Goal: Task Accomplishment & Management: Manage account settings

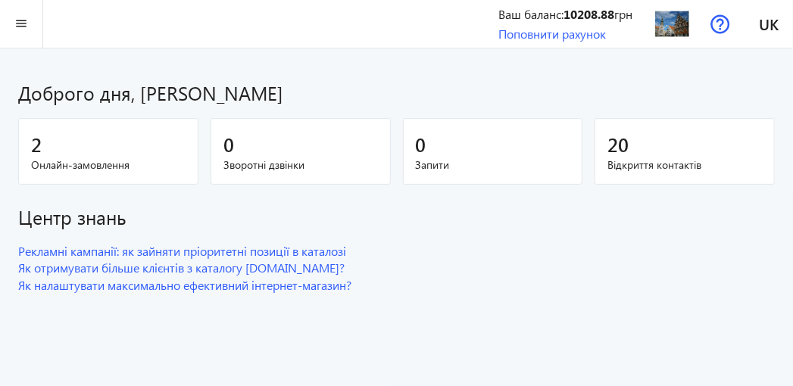
click at [51, 158] on span "Онлайн-замовлення" at bounding box center [108, 165] width 154 height 15
click at [106, 168] on span "Онлайн-замовлення" at bounding box center [108, 165] width 154 height 15
click at [16, 22] on mat-icon "menu" at bounding box center [21, 23] width 19 height 19
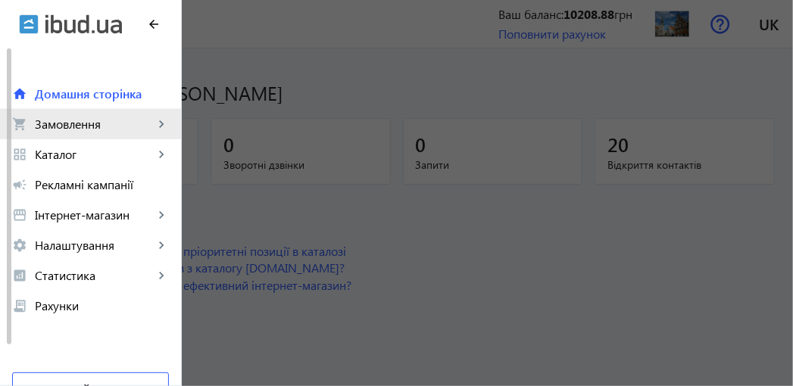
click at [55, 121] on span "Замовлення" at bounding box center [94, 124] width 119 height 15
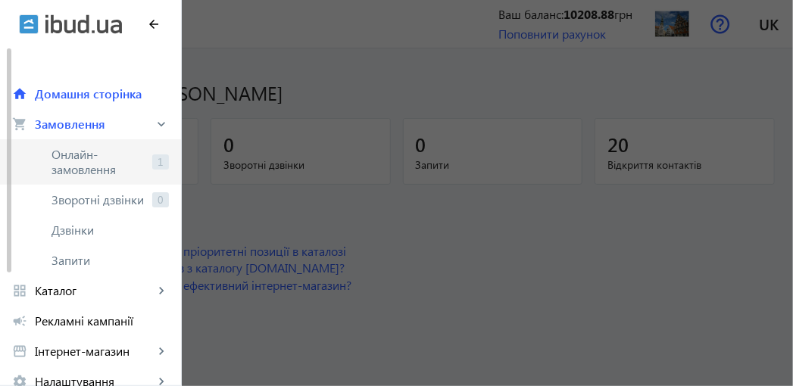
click at [69, 161] on span "Онлайн-замовлення" at bounding box center [98, 162] width 95 height 30
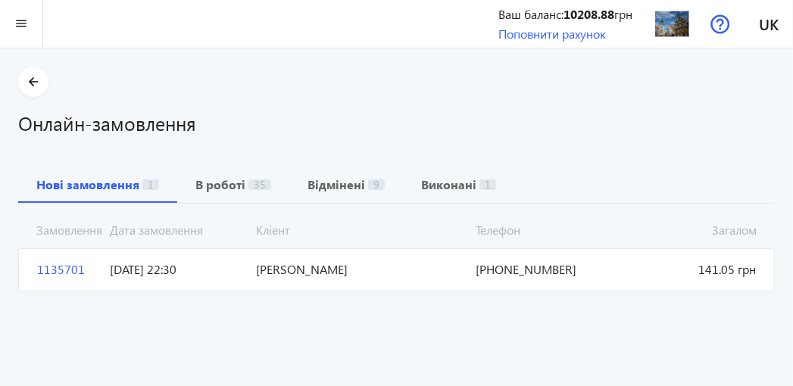
click at [523, 268] on span "[PHONE_NUMBER]" at bounding box center [543, 269] width 146 height 17
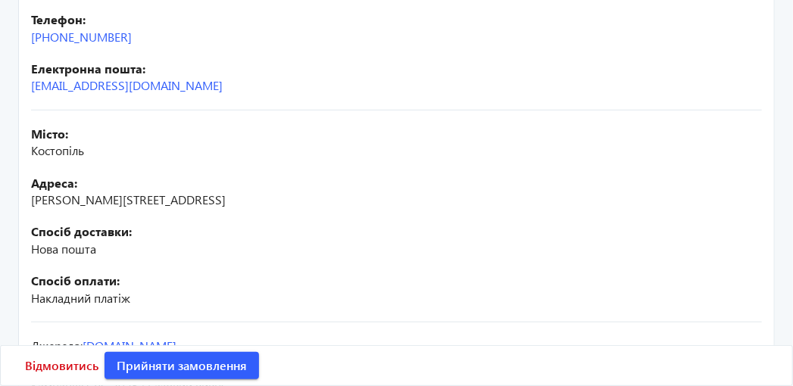
scroll to position [439, 0]
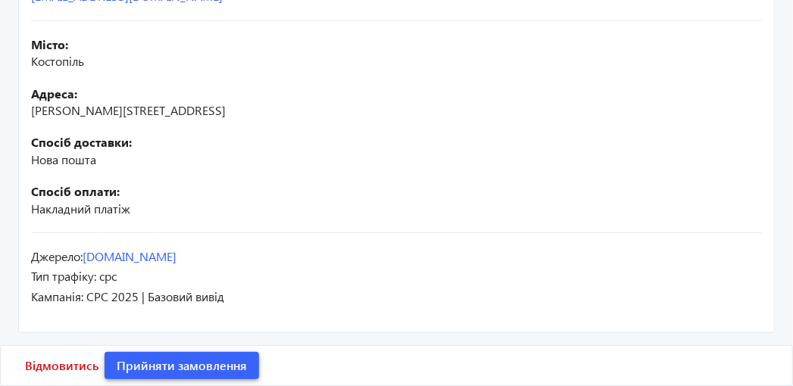
click at [223, 366] on span "Прийняти замовлення" at bounding box center [182, 365] width 130 height 17
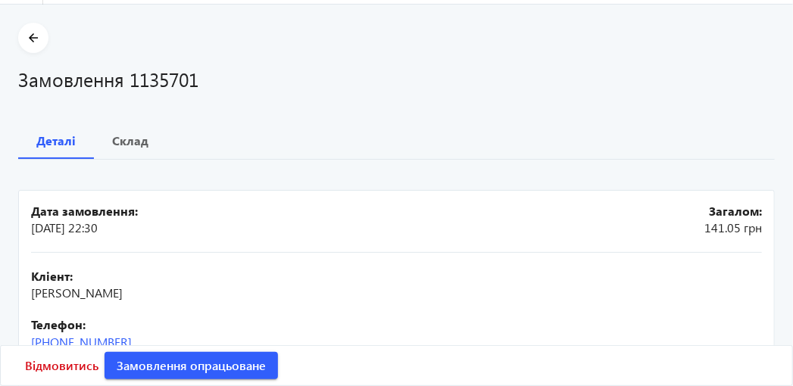
scroll to position [0, 0]
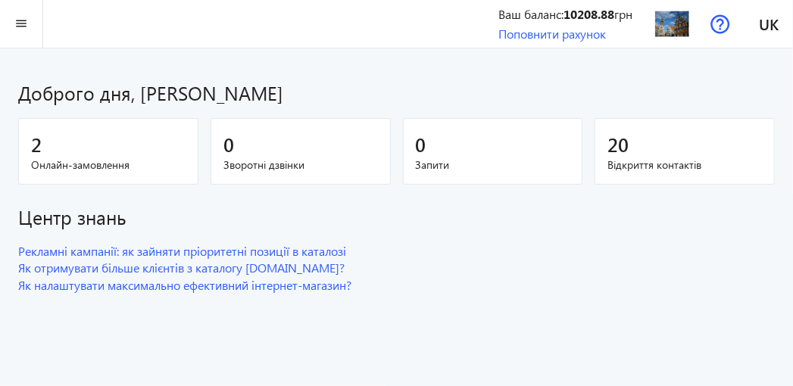
click at [103, 169] on span "Онлайн-замовлення" at bounding box center [108, 165] width 154 height 15
click at [15, 25] on mat-icon "menu" at bounding box center [21, 23] width 19 height 19
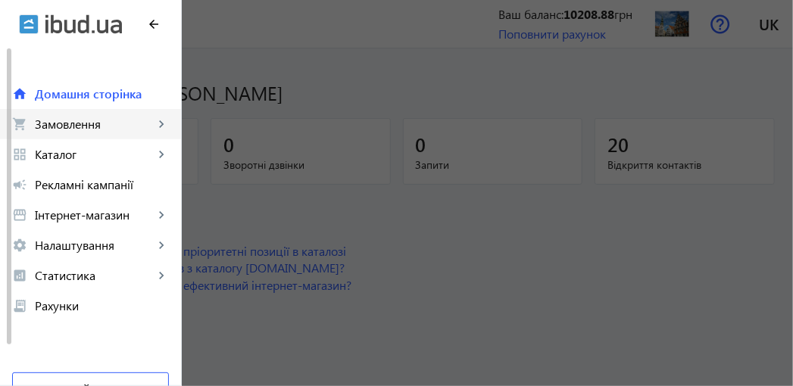
click at [51, 130] on span "Замовлення" at bounding box center [94, 124] width 119 height 15
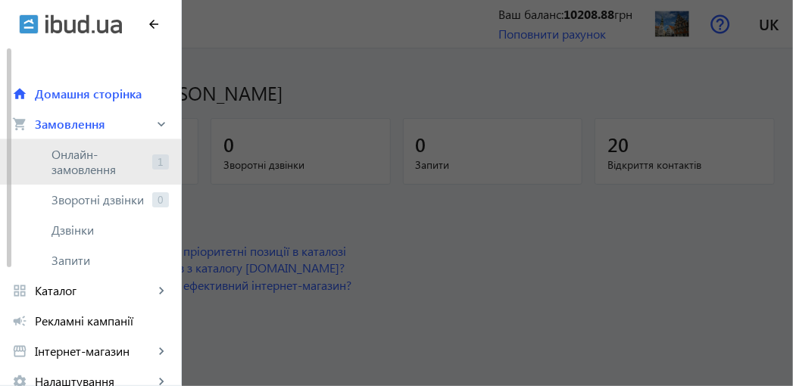
click at [62, 161] on span "Онлайн-замовлення" at bounding box center [98, 162] width 95 height 30
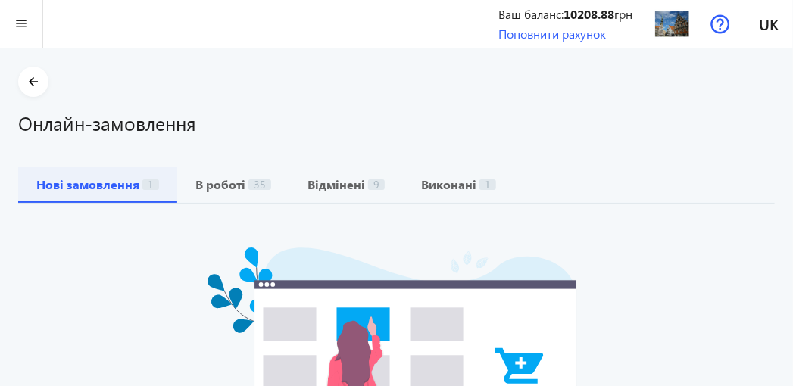
scroll to position [151, 0]
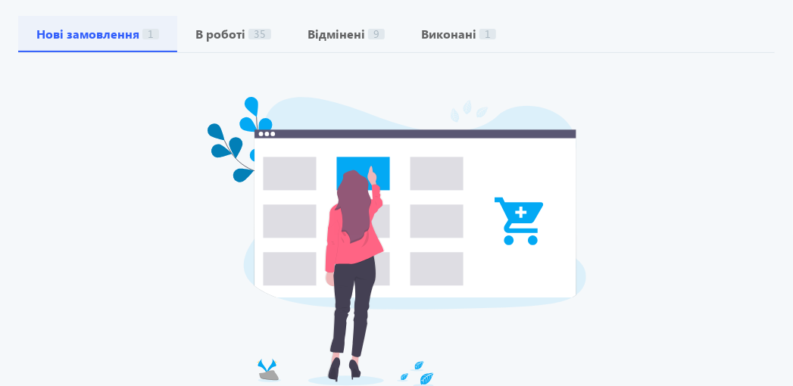
click at [109, 32] on b "Нові замовлення" at bounding box center [87, 34] width 103 height 12
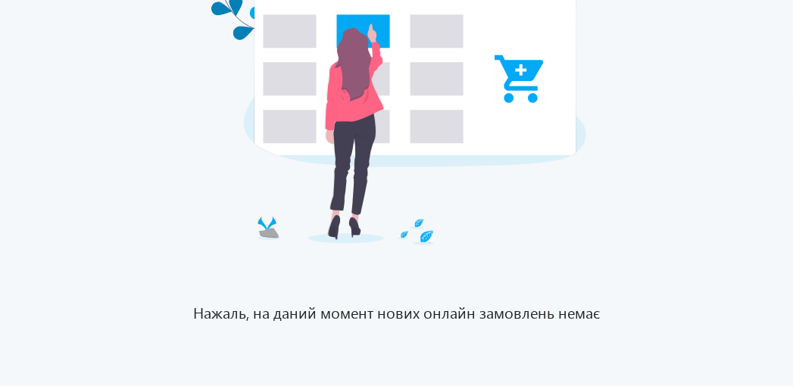
scroll to position [66, 0]
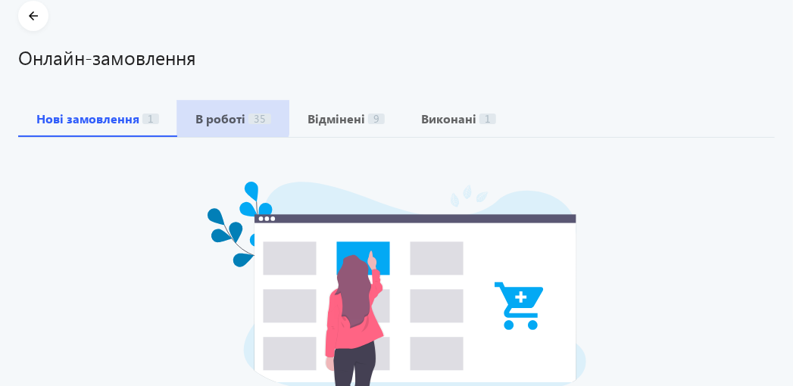
click at [219, 108] on span "В роботі 35" at bounding box center [233, 119] width 76 height 36
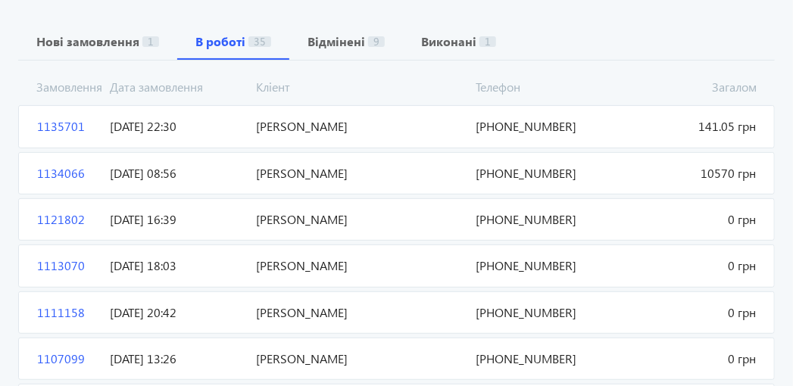
scroll to position [151, 0]
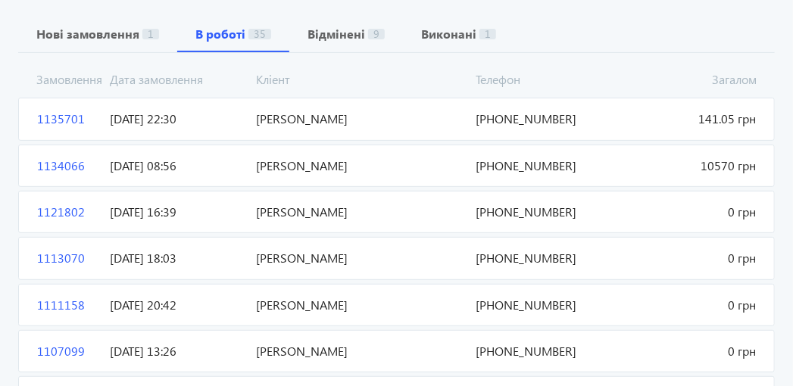
click at [267, 114] on span "[PERSON_NAME]" at bounding box center [361, 119] width 220 height 17
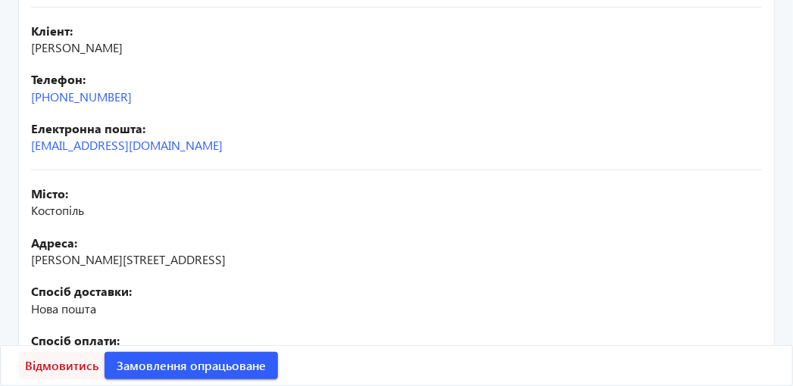
scroll to position [136, 0]
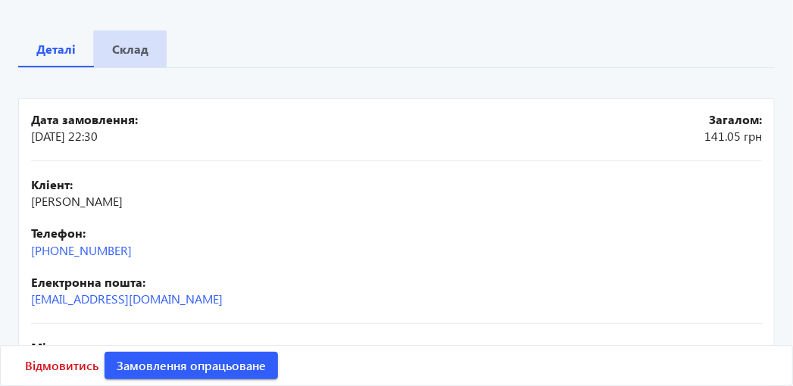
click at [131, 51] on b "Склад" at bounding box center [130, 49] width 36 height 12
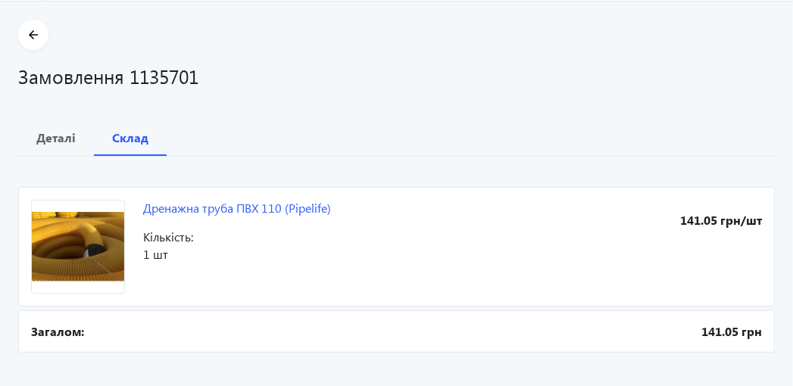
scroll to position [67, 0]
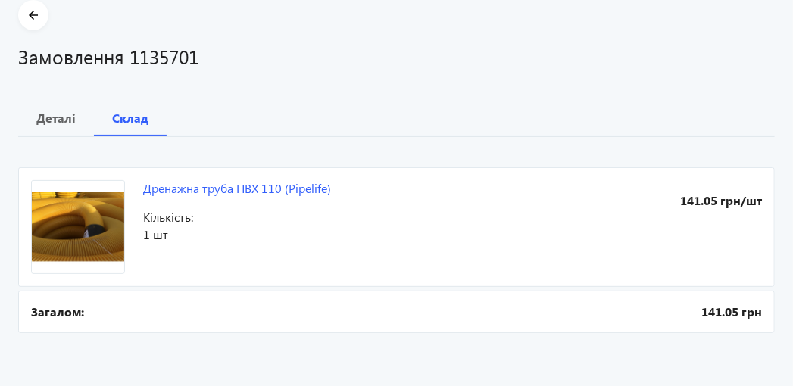
click at [761, 200] on mat-card "Дренажна труба ПВХ 110 (Pipelife) 141.05 грн/шт Кількість: 1 шт" at bounding box center [396, 227] width 757 height 120
click at [723, 201] on b "141.05 грн/шт" at bounding box center [608, 200] width 310 height 17
drag, startPoint x: 679, startPoint y: 197, endPoint x: 761, endPoint y: 198, distance: 81.8
click at [761, 198] on b "141.05 грн/шт" at bounding box center [608, 200] width 310 height 17
click at [611, 152] on div "Дренажна труба ПВХ 110 (Pipelife) 141.05 грн/шт Кількість: 1 шт Загалом: 141.05…" at bounding box center [396, 237] width 757 height 200
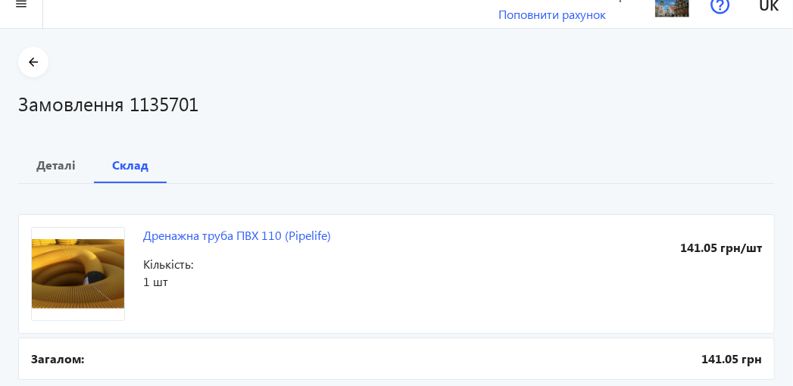
scroll to position [0, 0]
